Goal: Task Accomplishment & Management: Manage account settings

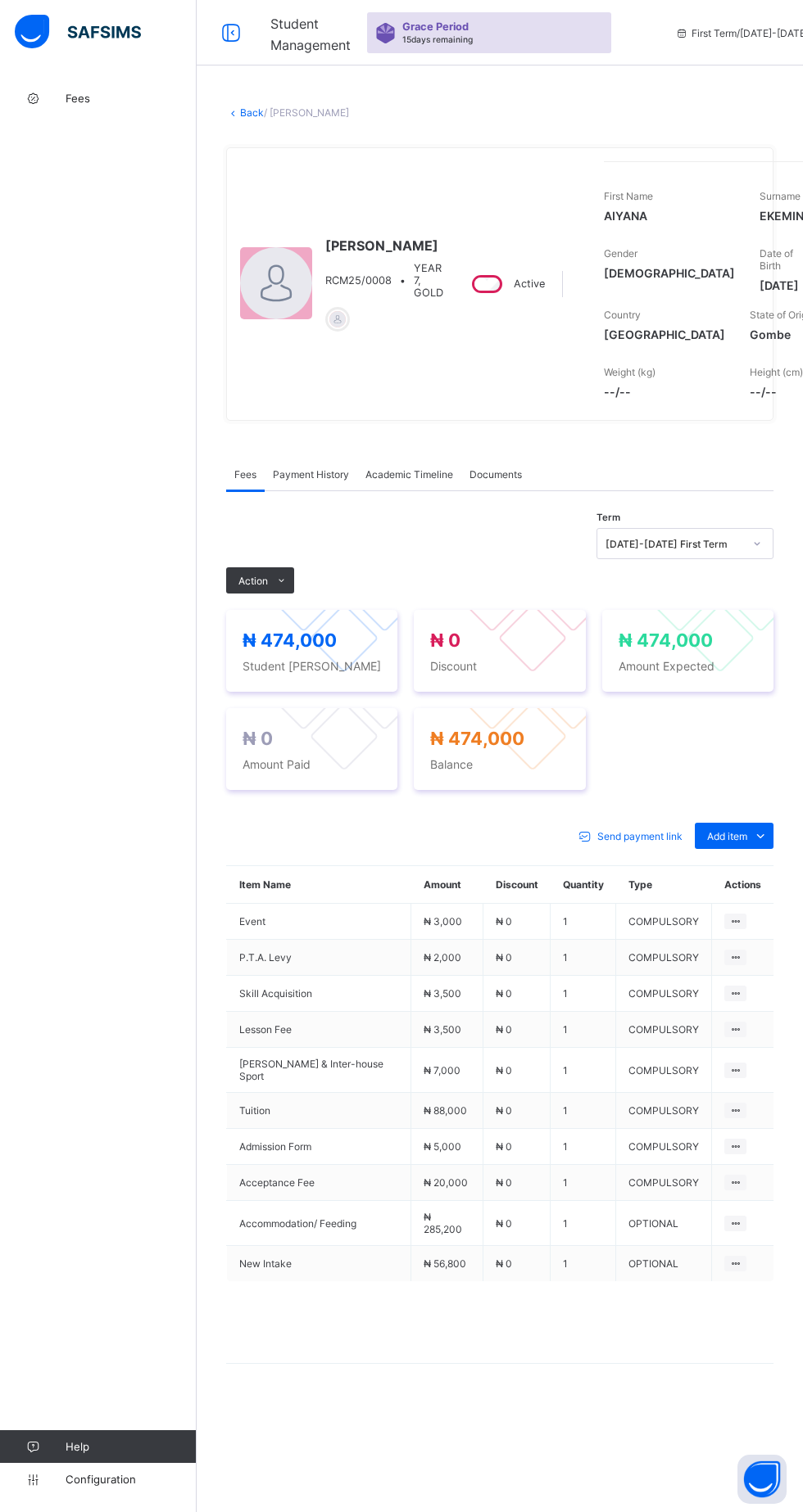
scroll to position [0, 31]
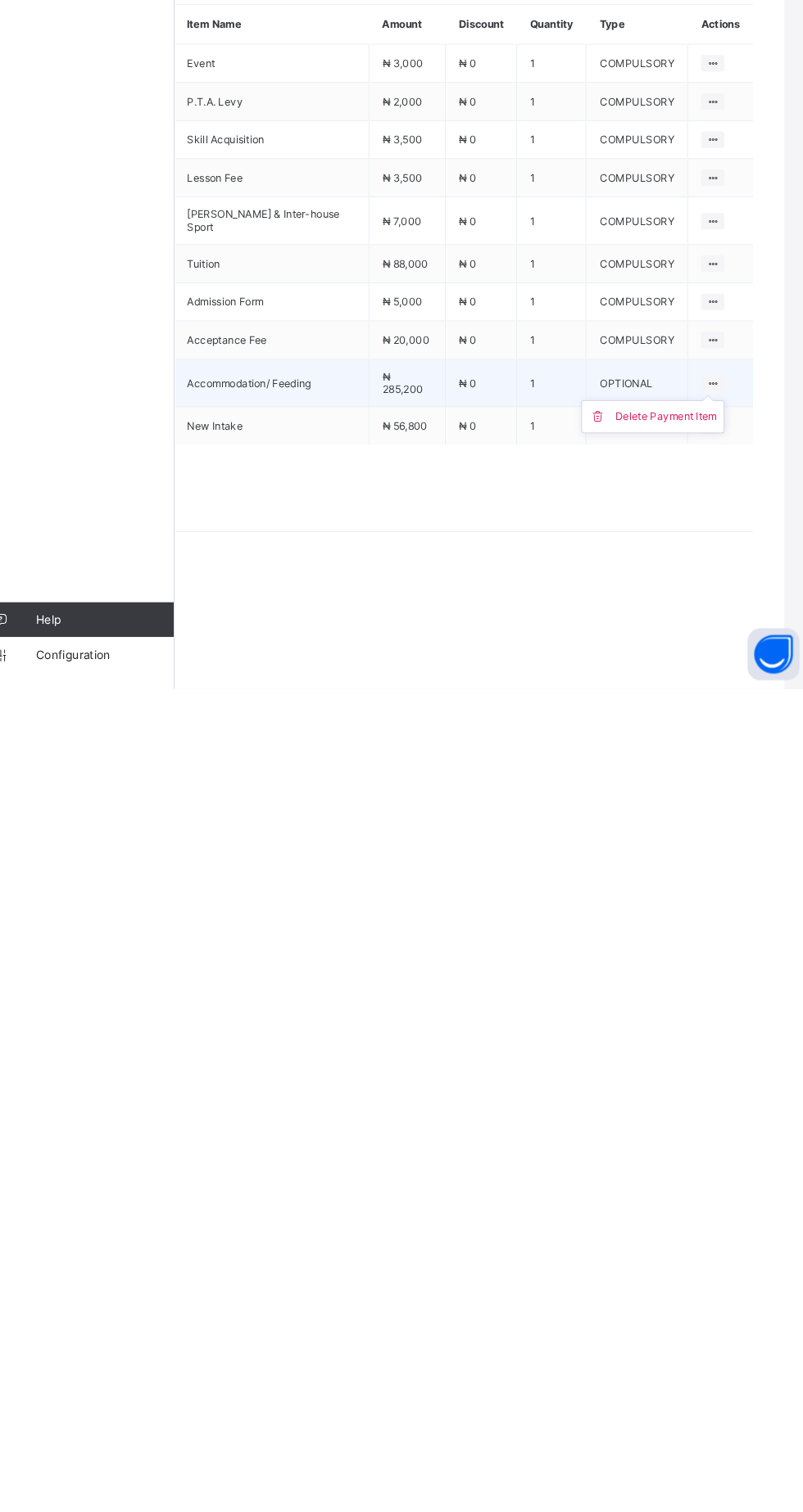
click at [704, 1230] on icon at bounding box center [704, 1224] width 14 height 12
click at [647, 1263] on div "Delete Payment Item" at bounding box center [660, 1254] width 96 height 17
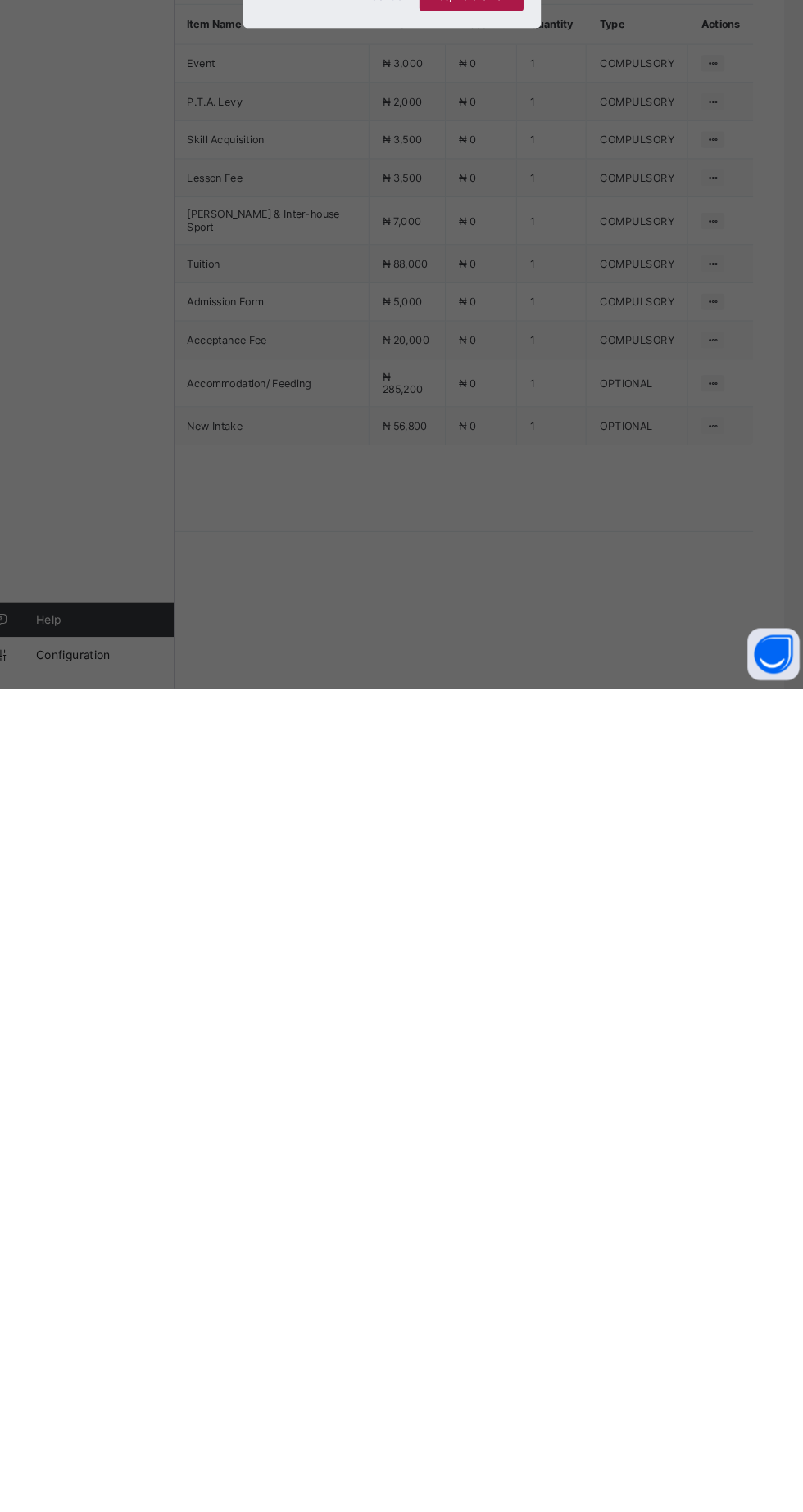
click at [514, 864] on span "Yes, Delete Item" at bounding box center [476, 858] width 74 height 12
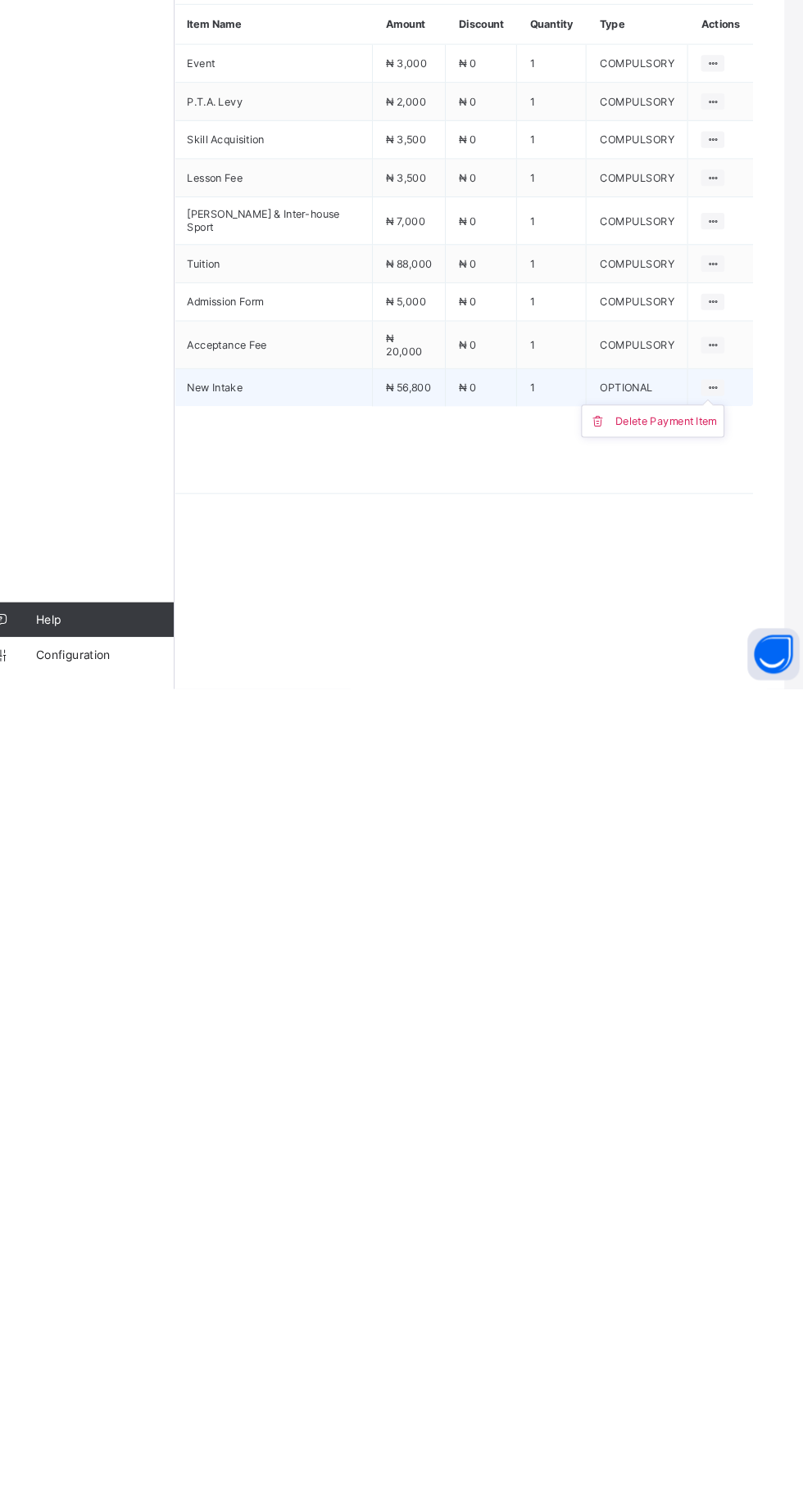
click at [692, 1274] on ul "Delete Payment Item" at bounding box center [647, 1260] width 135 height 31
click at [645, 1267] on div "Delete Payment Item" at bounding box center [660, 1259] width 96 height 17
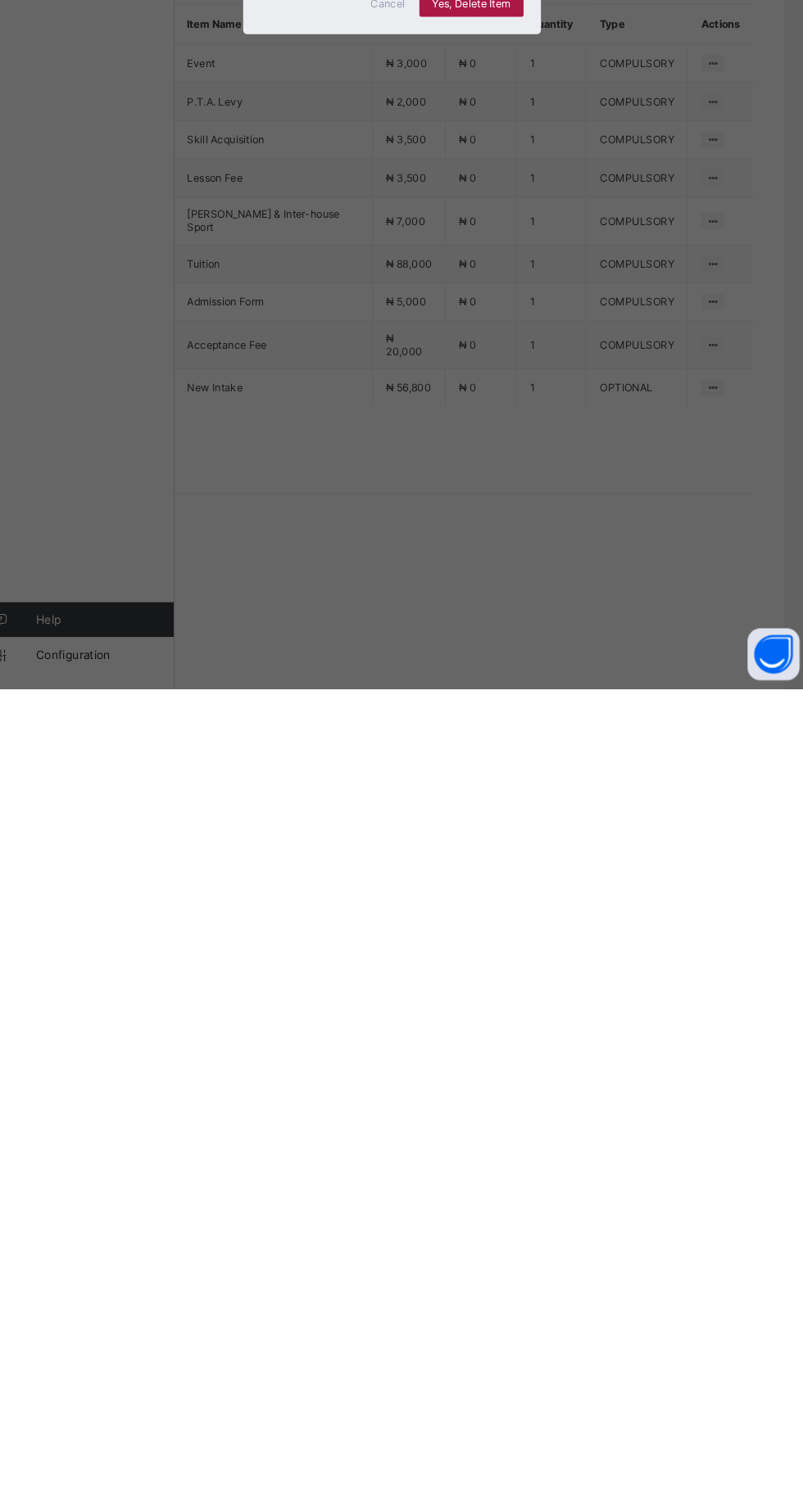
click at [514, 871] on span "Yes, Delete Item" at bounding box center [476, 865] width 74 height 12
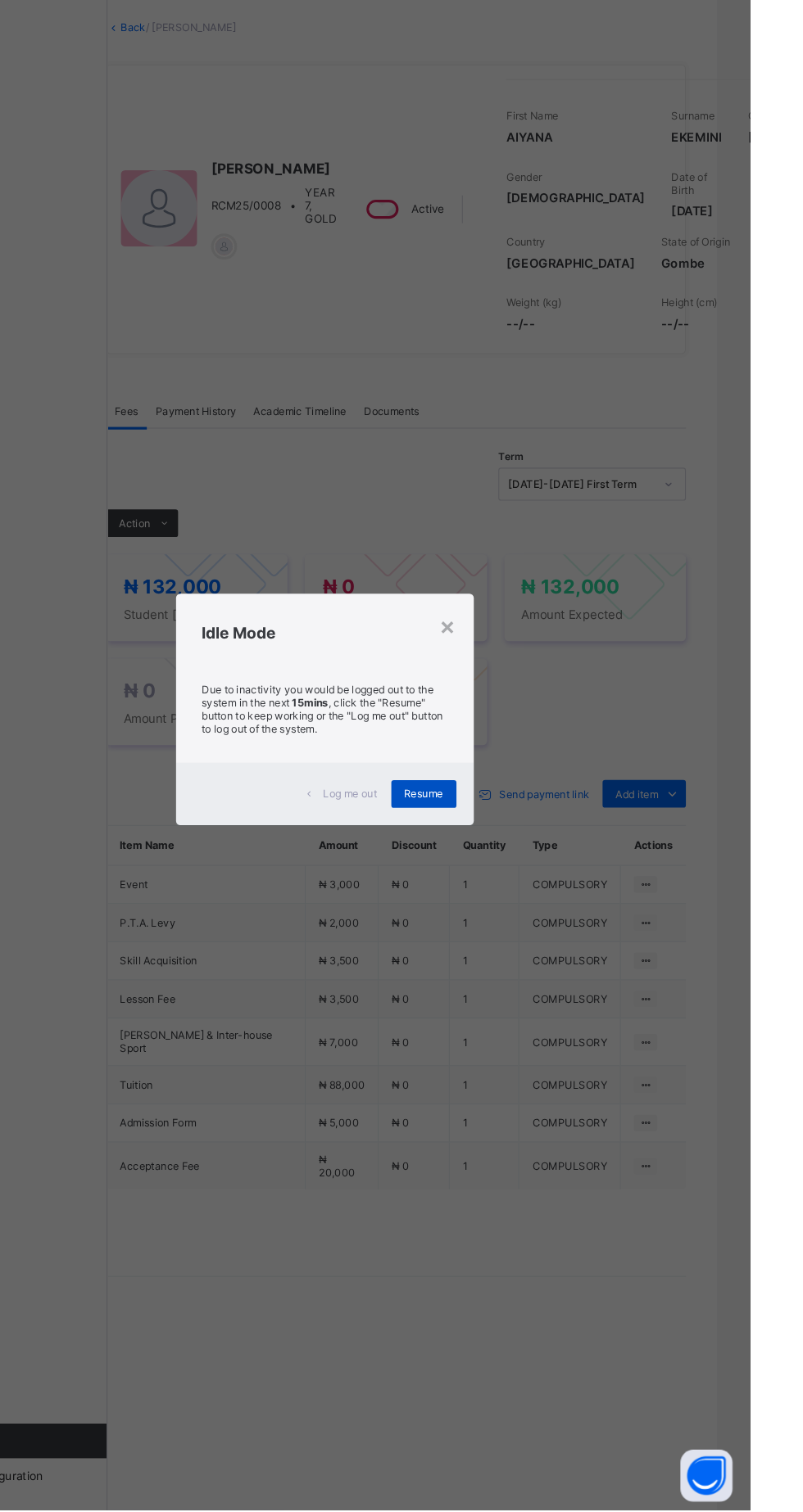
click at [526, 849] on div "Resume" at bounding box center [495, 836] width 62 height 26
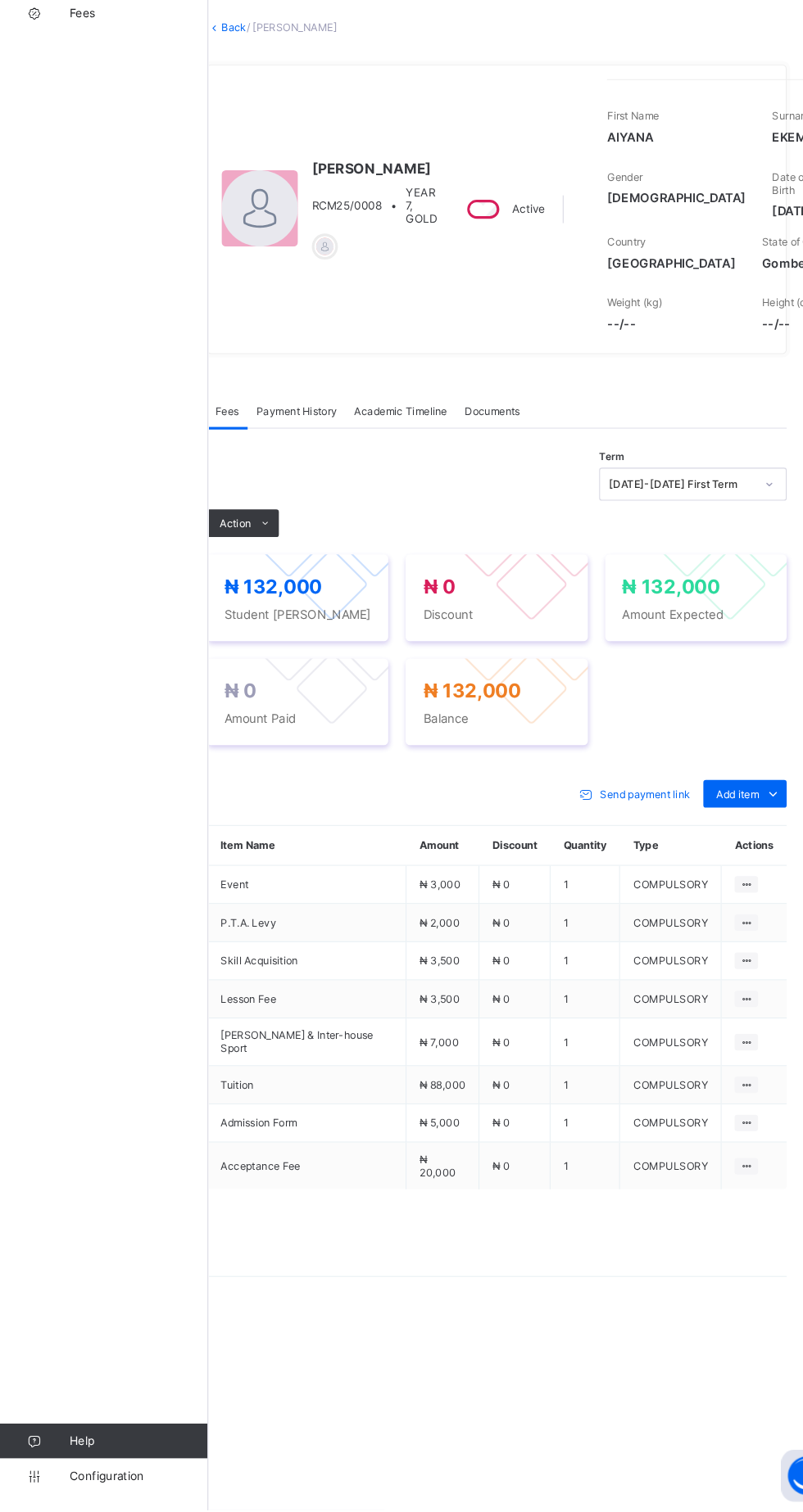
click at [227, 118] on link "Back" at bounding box center [220, 112] width 24 height 12
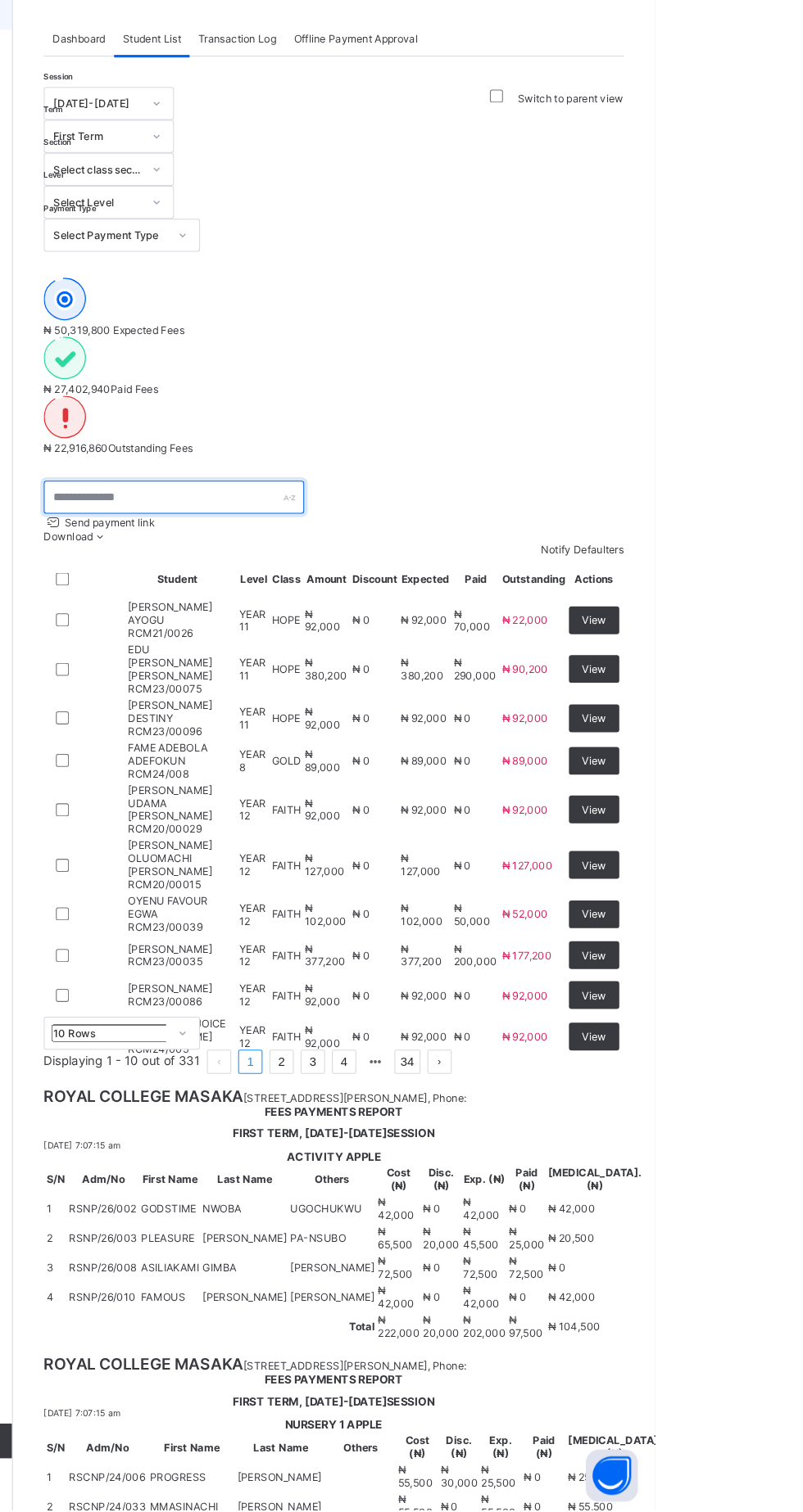
click at [321, 541] on input "text" at bounding box center [349, 556] width 246 height 31
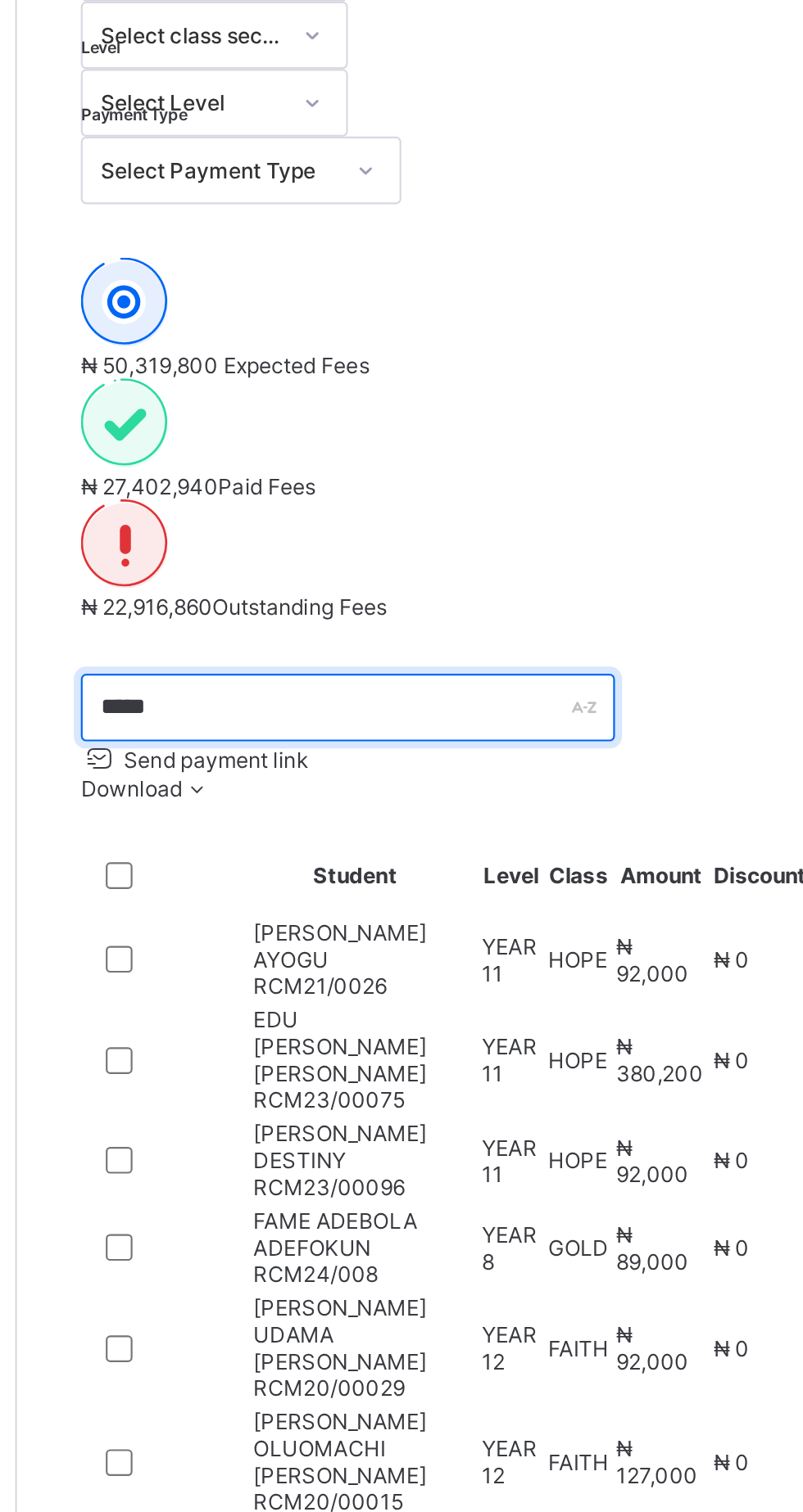
click at [380, 541] on input "*****" at bounding box center [349, 556] width 246 height 31
type input "****"
